Goal: Check status

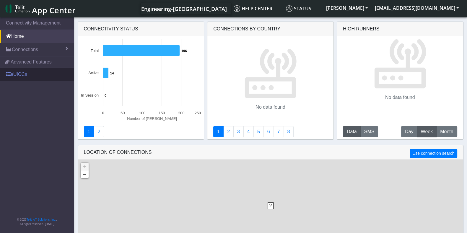
click at [27, 74] on link "eUICCs" at bounding box center [37, 74] width 74 height 13
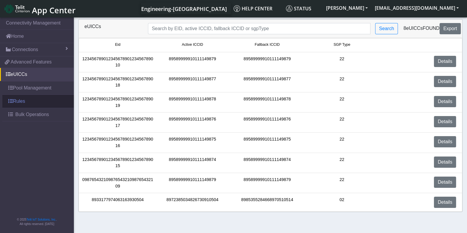
click at [22, 103] on link "Rules" at bounding box center [38, 101] width 72 height 13
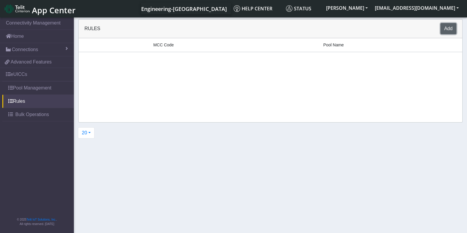
click at [452, 28] on button "Add" at bounding box center [449, 28] width 16 height 11
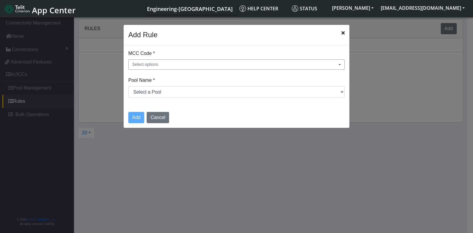
click at [169, 64] on button "Select options" at bounding box center [236, 64] width 216 height 10
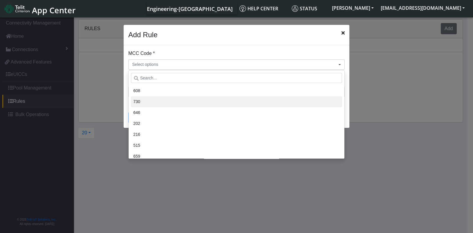
click at [148, 102] on li "730" at bounding box center [236, 101] width 211 height 11
click at [348, 106] on div "MCC Code * 730 608 730 646 202 216 515 659 645 470 548 262 294 710 364 218 420 …" at bounding box center [237, 76] width 226 height 62
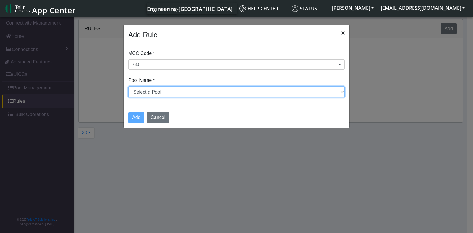
click at [139, 92] on select "Select a Pool test DNLD_TPP-test-test DNLD_TPP-test.com-test DNLD_TPP-test.com-…" at bounding box center [236, 91] width 216 height 11
select select "1: Object"
click at [128, 86] on select "Select a Pool test DNLD_TPP-test-test DNLD_TPP-test.com-test DNLD_TPP-test.com-…" at bounding box center [236, 91] width 216 height 11
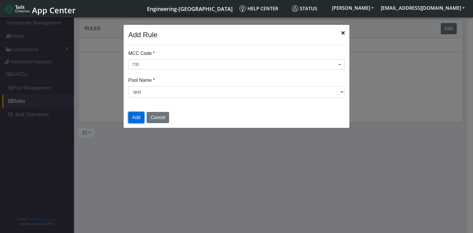
click at [136, 115] on button "Add" at bounding box center [136, 117] width 16 height 11
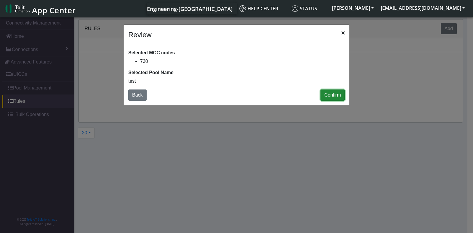
click at [330, 94] on button "Confirm" at bounding box center [332, 95] width 24 height 11
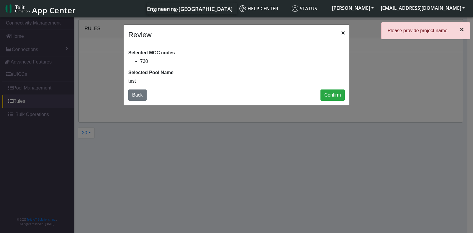
click at [462, 28] on span "×" at bounding box center [462, 29] width 4 height 8
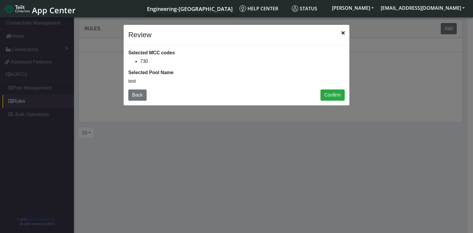
click at [344, 35] on icon "Close" at bounding box center [342, 32] width 3 height 5
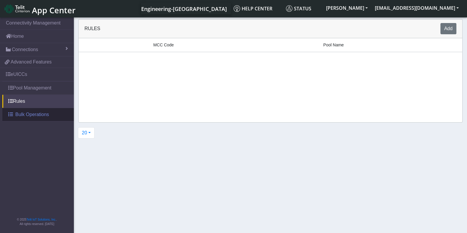
click at [20, 117] on span "Bulk Operations" at bounding box center [32, 114] width 34 height 7
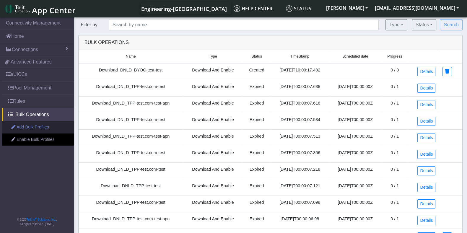
click at [46, 127] on link "Add Bulk Profiles" at bounding box center [38, 127] width 72 height 12
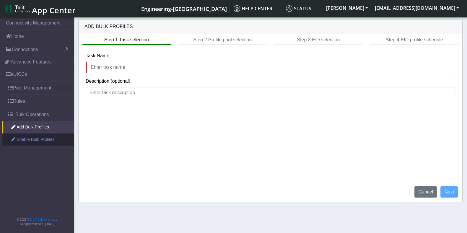
click at [43, 139] on link "Enable Bulk Profiles" at bounding box center [38, 140] width 72 height 12
click at [47, 127] on link "Add Bulk Profiles" at bounding box center [38, 127] width 72 height 12
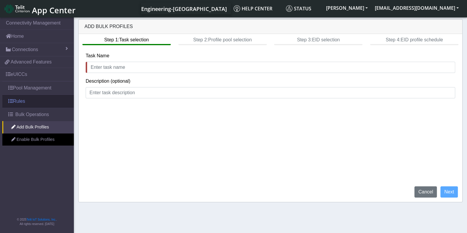
click at [35, 103] on link "Rules" at bounding box center [38, 101] width 72 height 13
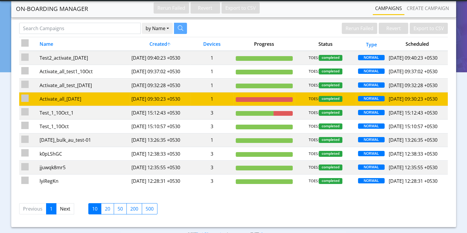
scroll to position [85, 0]
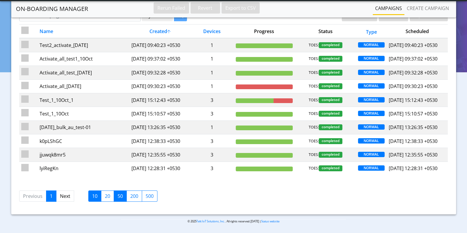
click at [120, 197] on label "50" at bounding box center [120, 196] width 13 height 11
click at [120, 197] on input "50" at bounding box center [120, 195] width 4 height 4
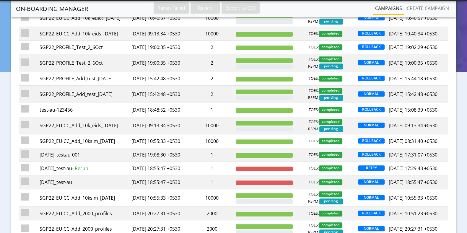
scroll to position [380, 0]
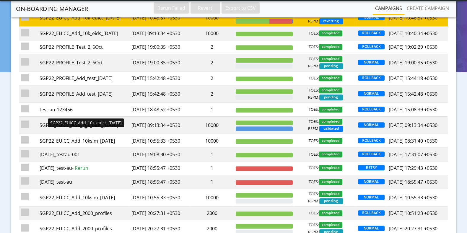
click at [94, 21] on div "SGP22_EUICC_Add_10k_euicc_7Oct" at bounding box center [84, 17] width 88 height 7
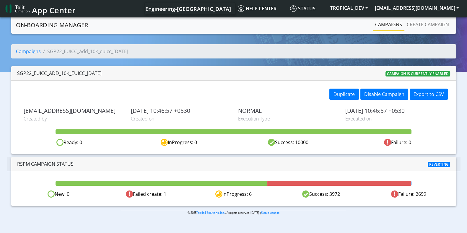
click at [346, 183] on div at bounding box center [340, 183] width 144 height 5
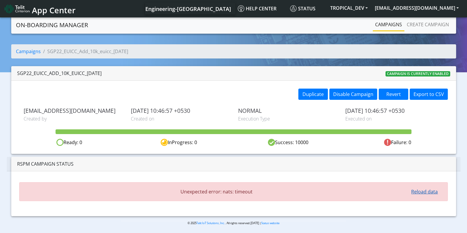
click at [432, 189] on button "Reload data" at bounding box center [425, 191] width 34 height 11
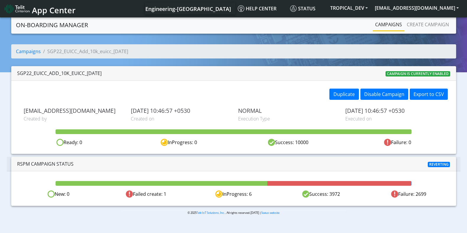
click at [361, 200] on div "New: 0 Failed create: 1 InProgress: 6 Success: 3972 Failure: 2699" at bounding box center [233, 188] width 445 height 34
click at [54, 9] on span "App Center" at bounding box center [54, 10] width 44 height 11
